Goal: Task Accomplishment & Management: Manage account settings

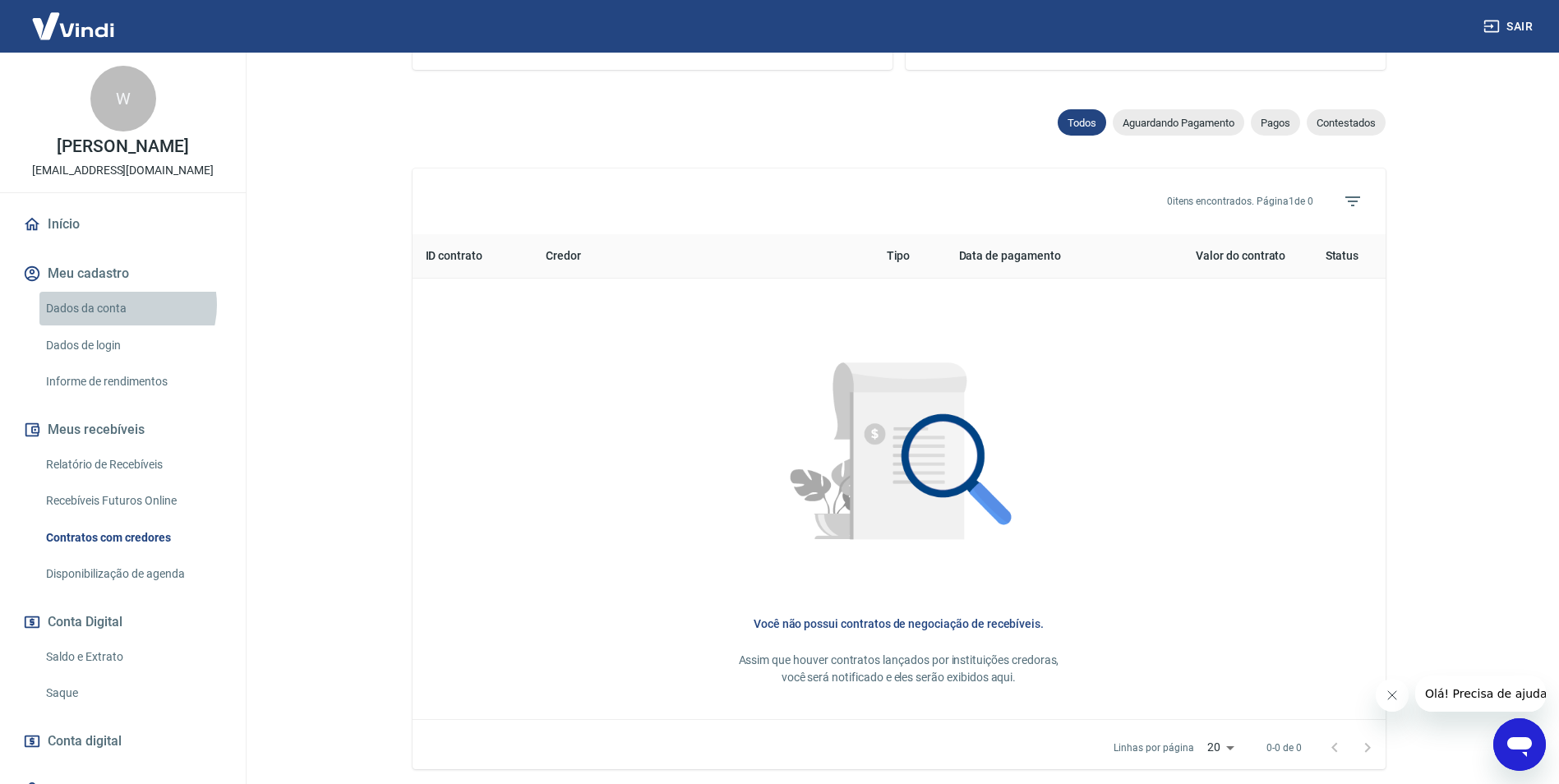
click at [123, 305] on link "Dados da conta" at bounding box center [133, 308] width 186 height 33
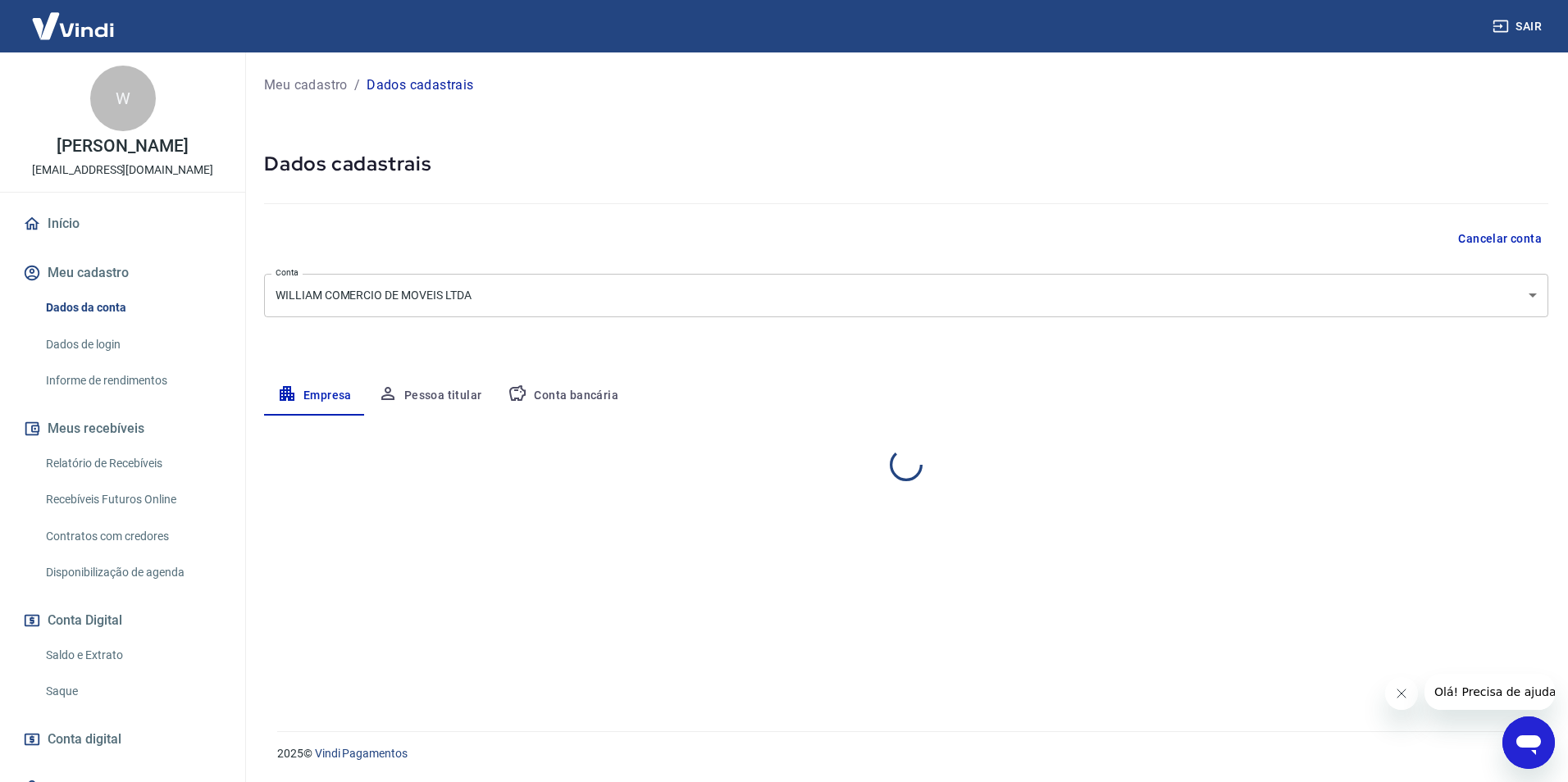
select select "RS"
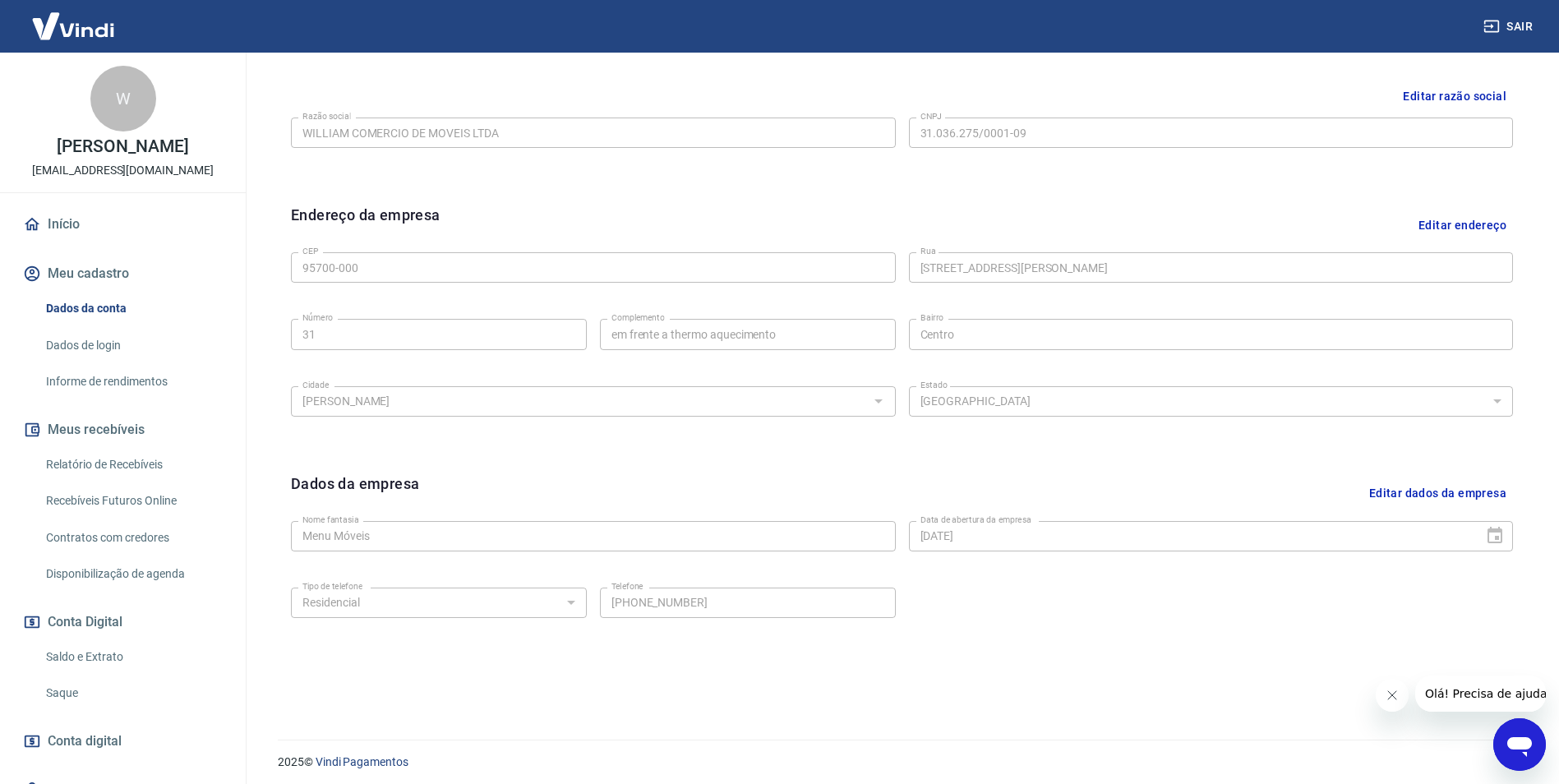
scroll to position [401, 0]
click at [87, 34] on img at bounding box center [73, 26] width 107 height 50
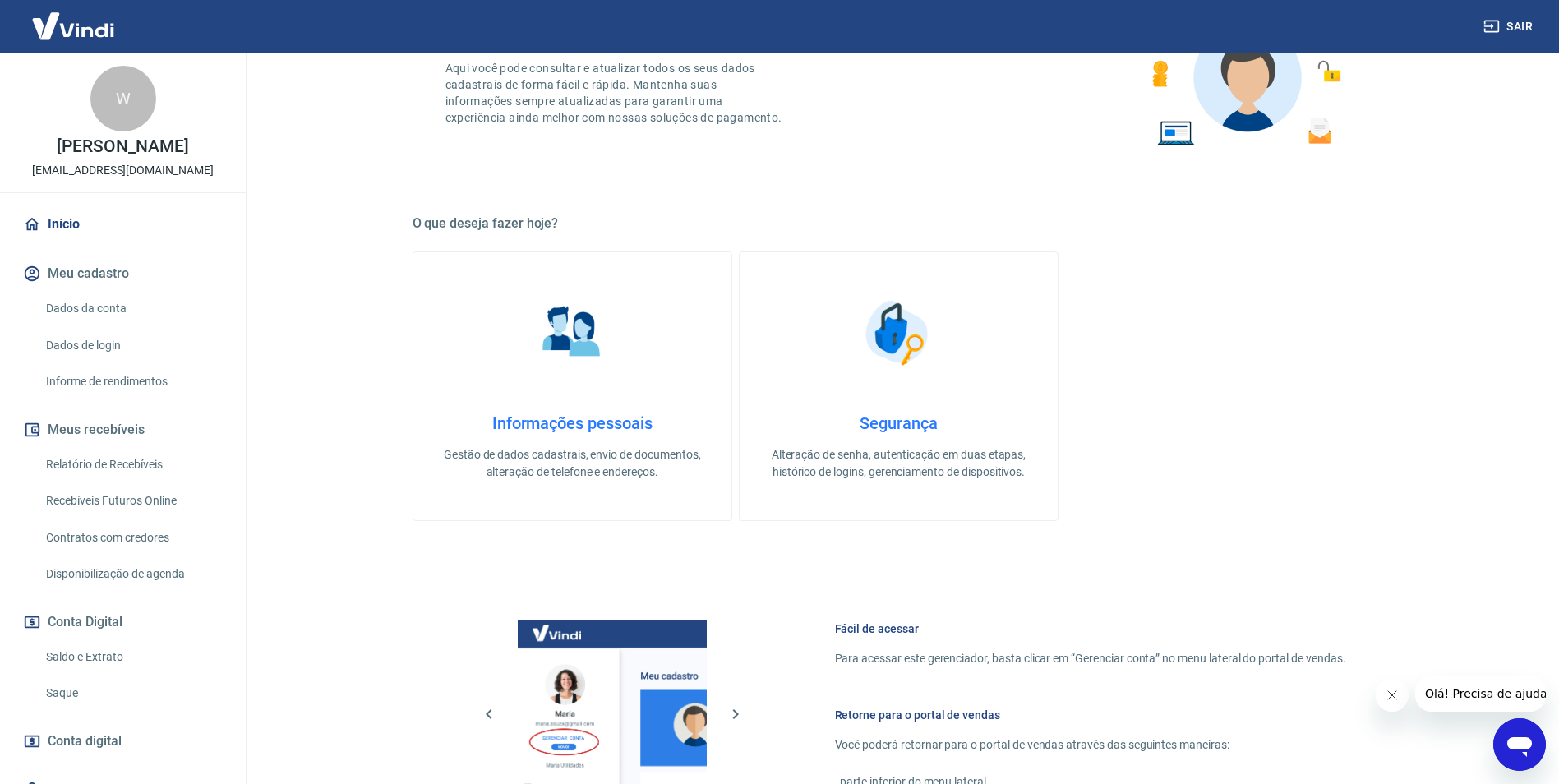
scroll to position [493, 0]
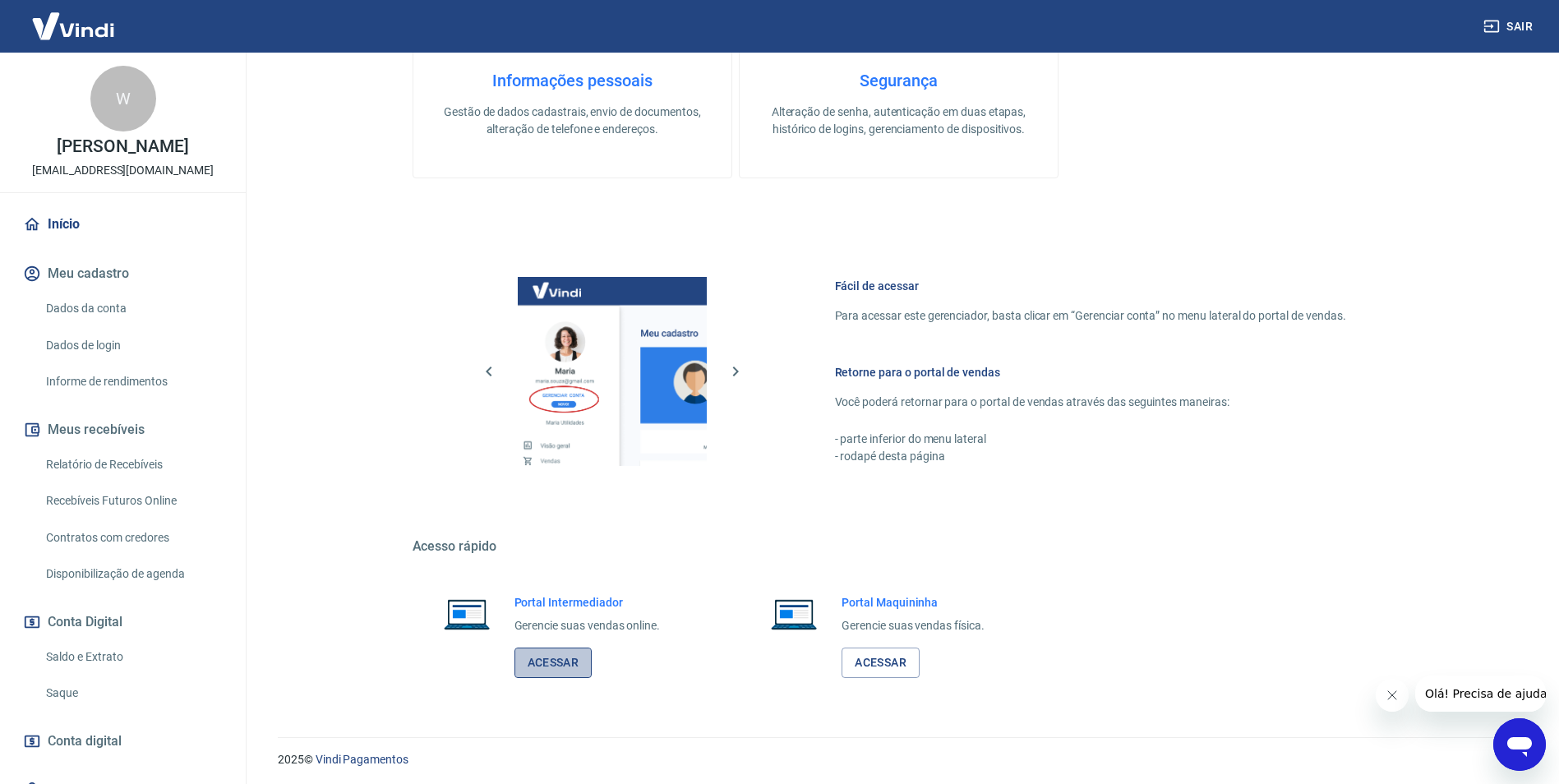
click at [558, 661] on link "Acessar" at bounding box center [553, 663] width 78 height 31
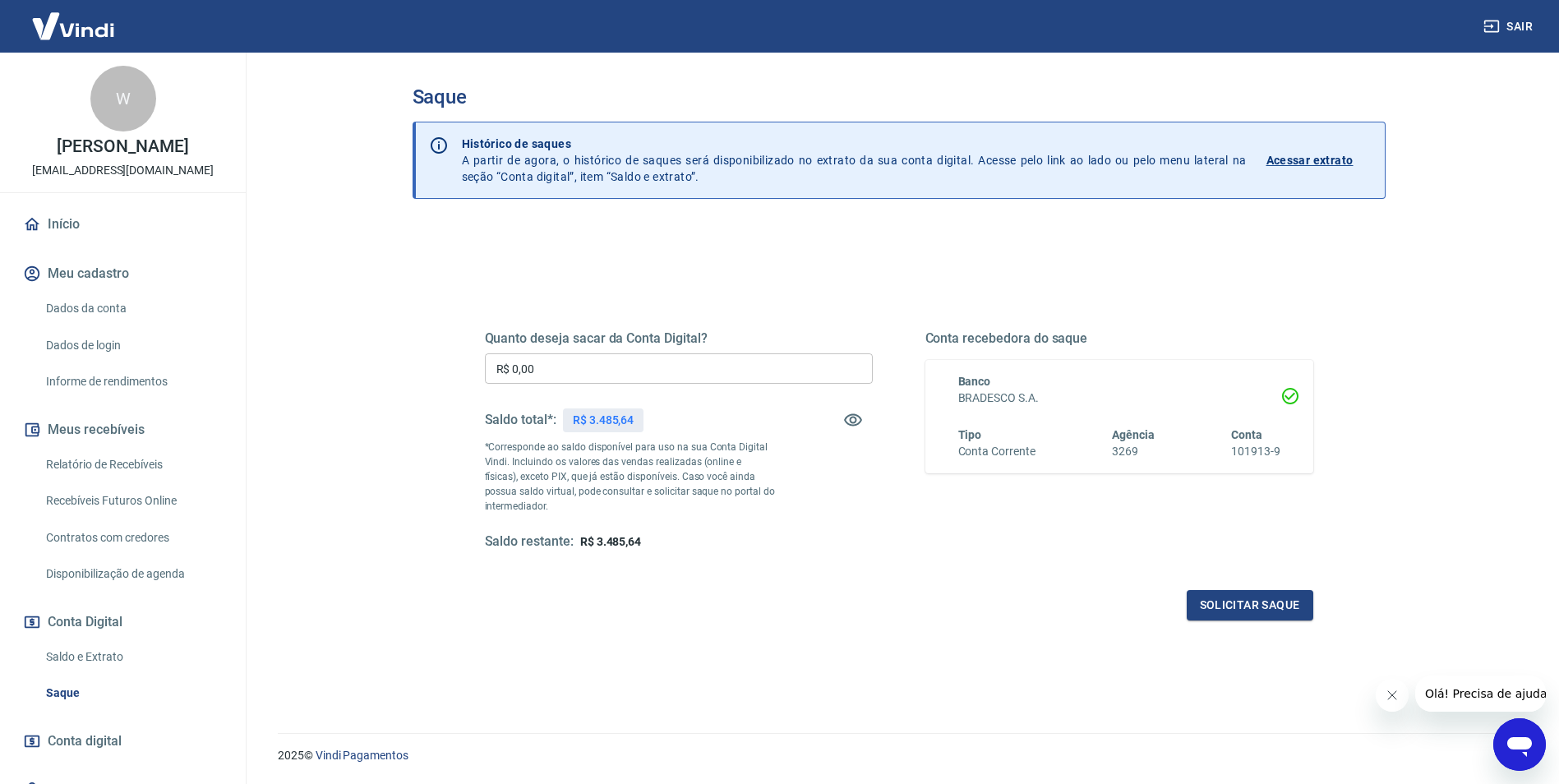
click at [707, 369] on input "R$ 0,00" at bounding box center [679, 368] width 388 height 31
type input "R$ 3.485,64"
click at [1213, 604] on button "Solicitar saque" at bounding box center [1250, 605] width 127 height 31
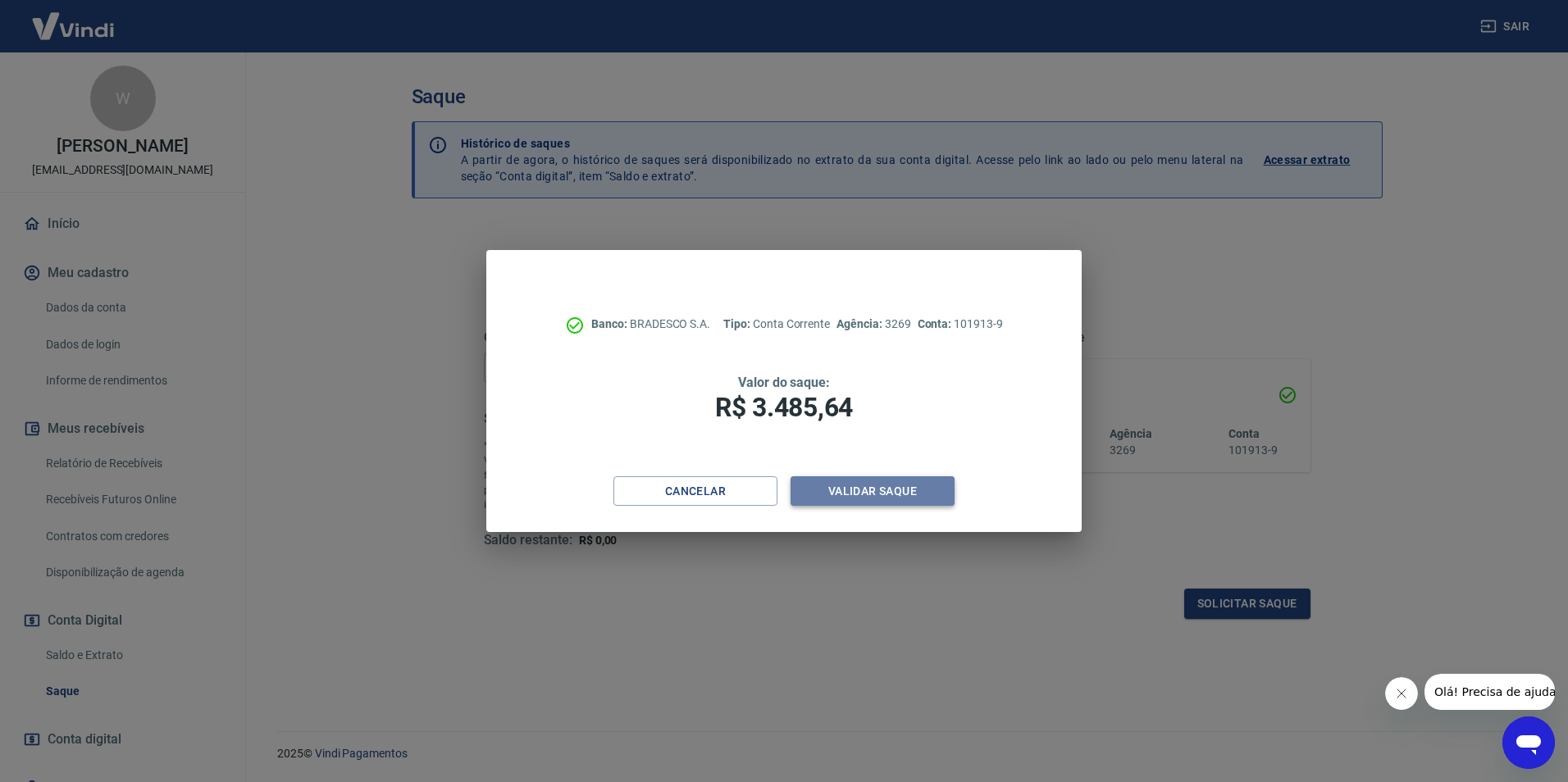
click at [845, 486] on button "Validar saque" at bounding box center [872, 491] width 164 height 31
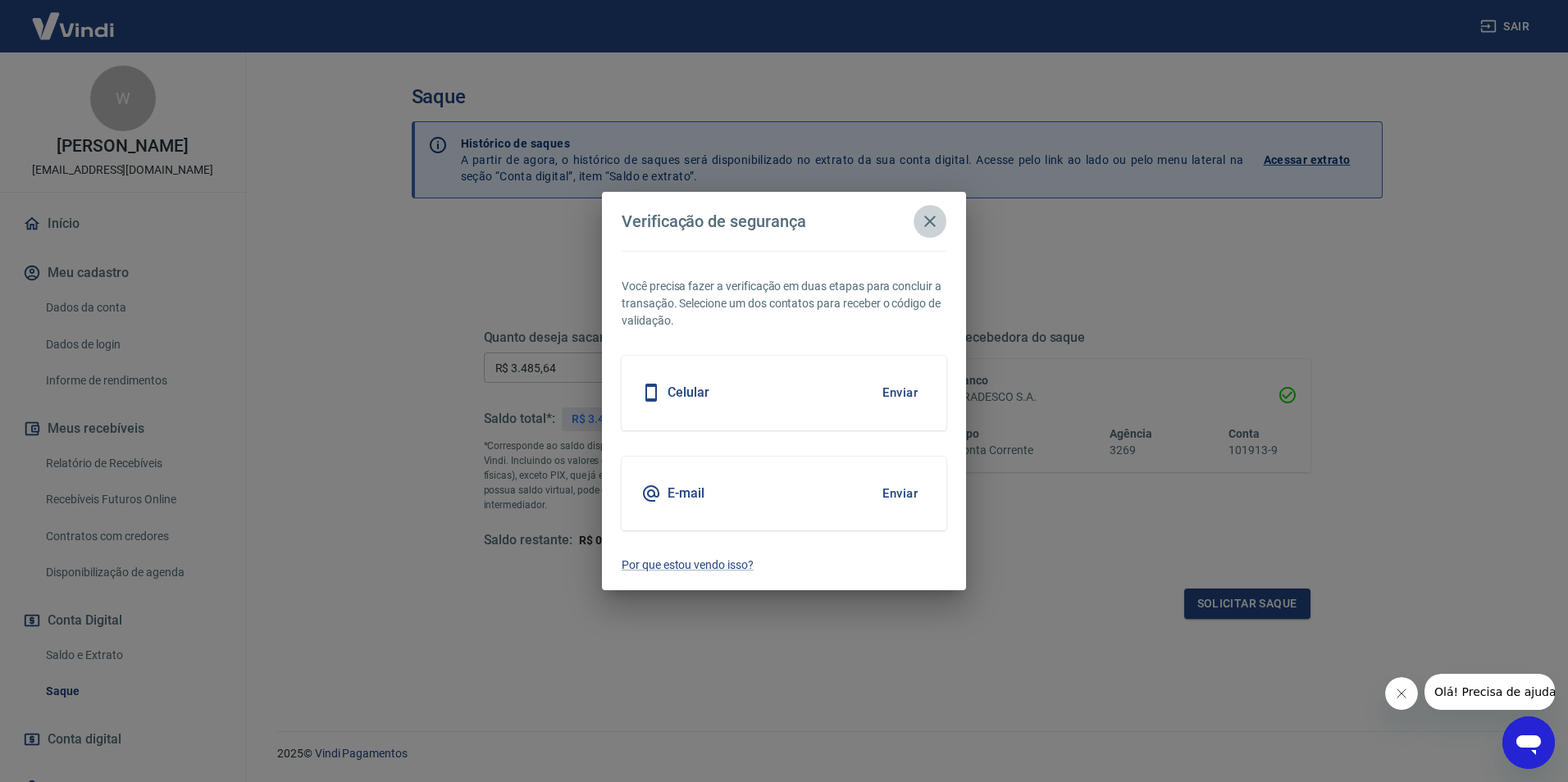
drag, startPoint x: 928, startPoint y: 215, endPoint x: 908, endPoint y: 225, distance: 22.4
click at [927, 215] on icon "button" at bounding box center [929, 221] width 20 height 20
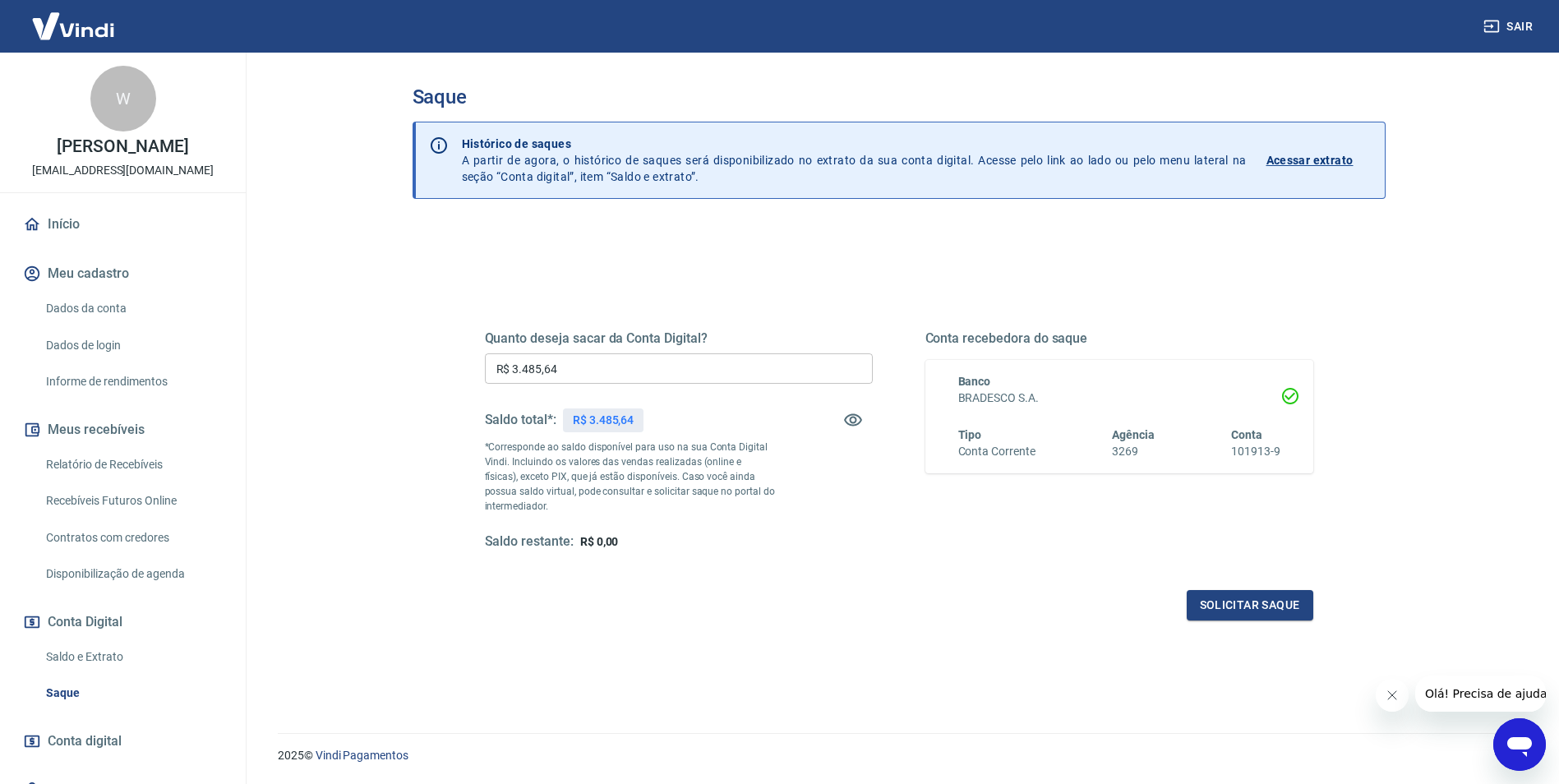
click at [79, 28] on img at bounding box center [73, 26] width 107 height 50
